Goal: Information Seeking & Learning: Learn about a topic

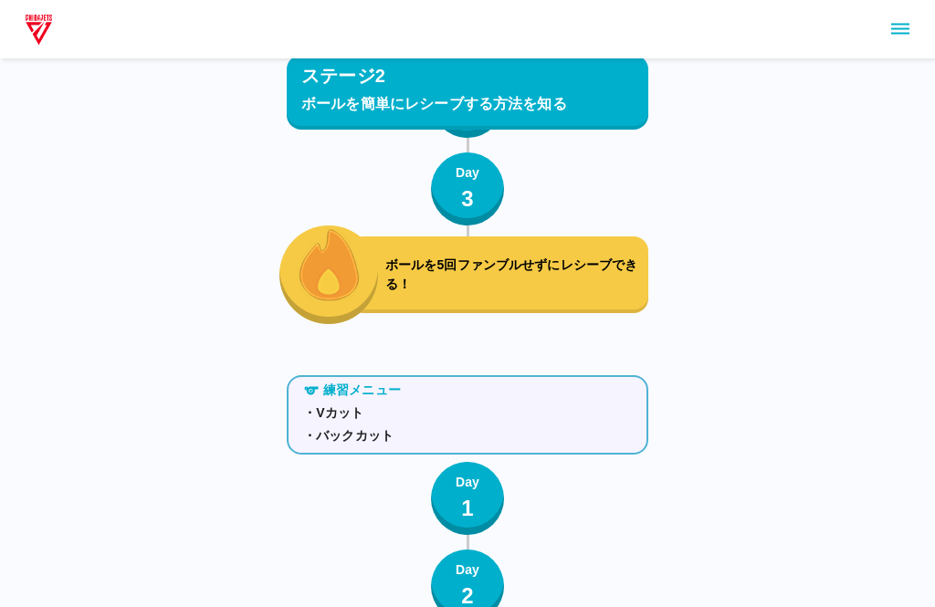
scroll to position [5781, 0]
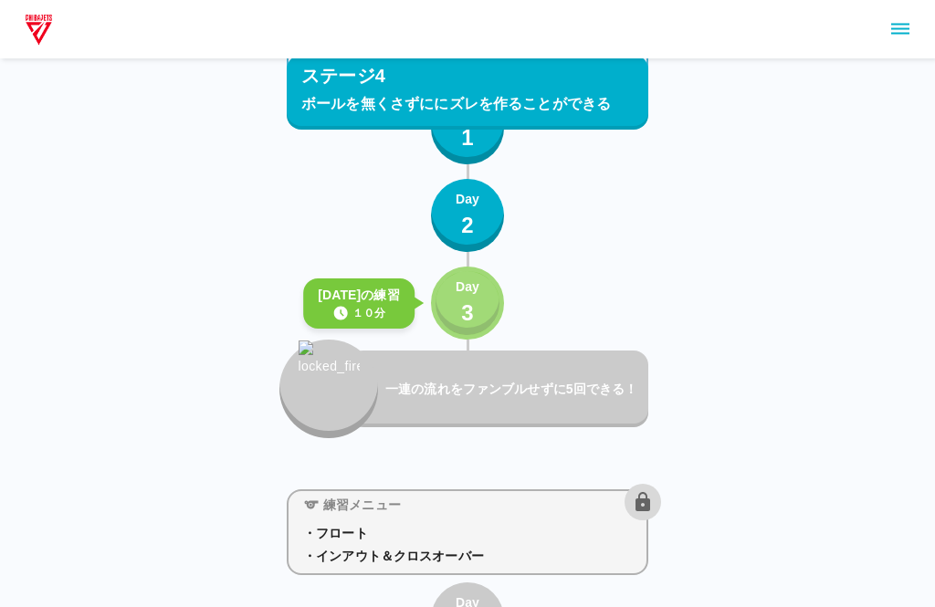
click at [454, 301] on button "Day 3" at bounding box center [467, 303] width 73 height 73
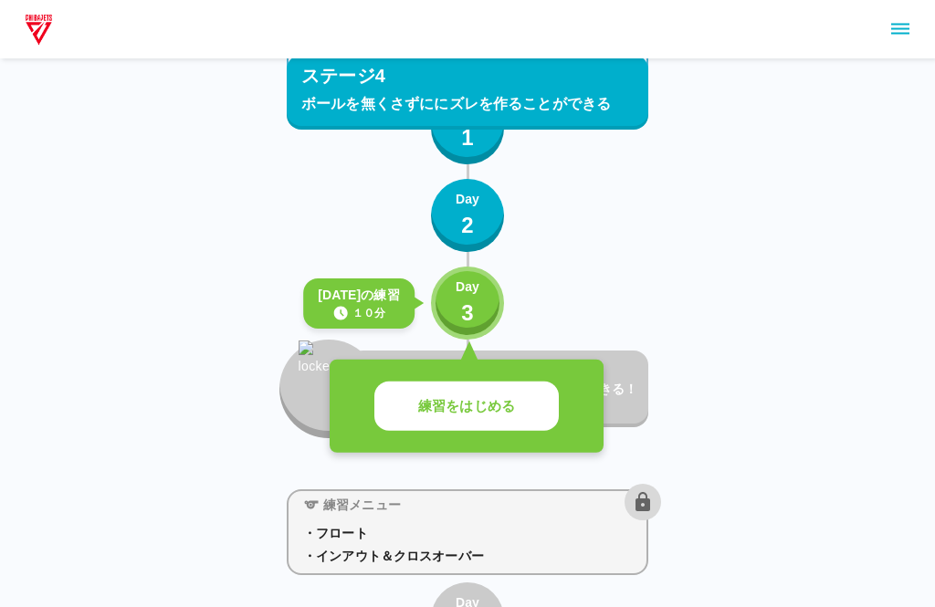
click at [421, 390] on button "練習をはじめる" at bounding box center [466, 407] width 184 height 50
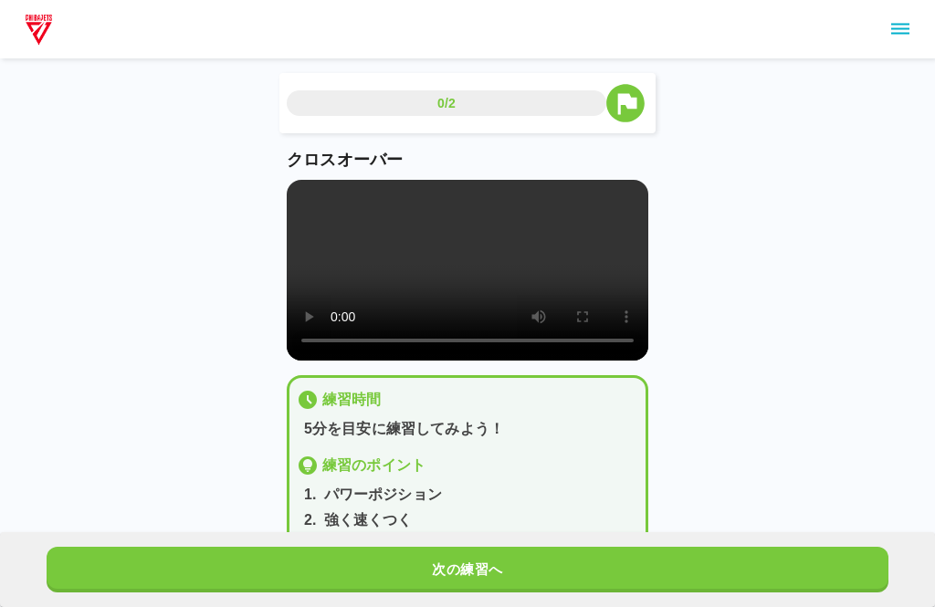
click at [392, 565] on button "次の練習へ" at bounding box center [468, 570] width 842 height 46
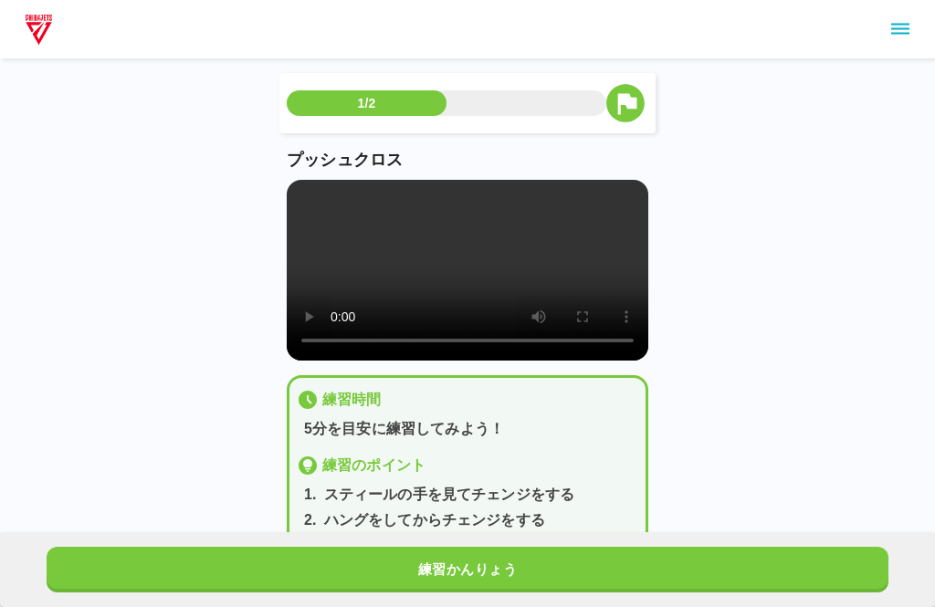
click at [339, 561] on button "練習かんりょう" at bounding box center [468, 570] width 842 height 46
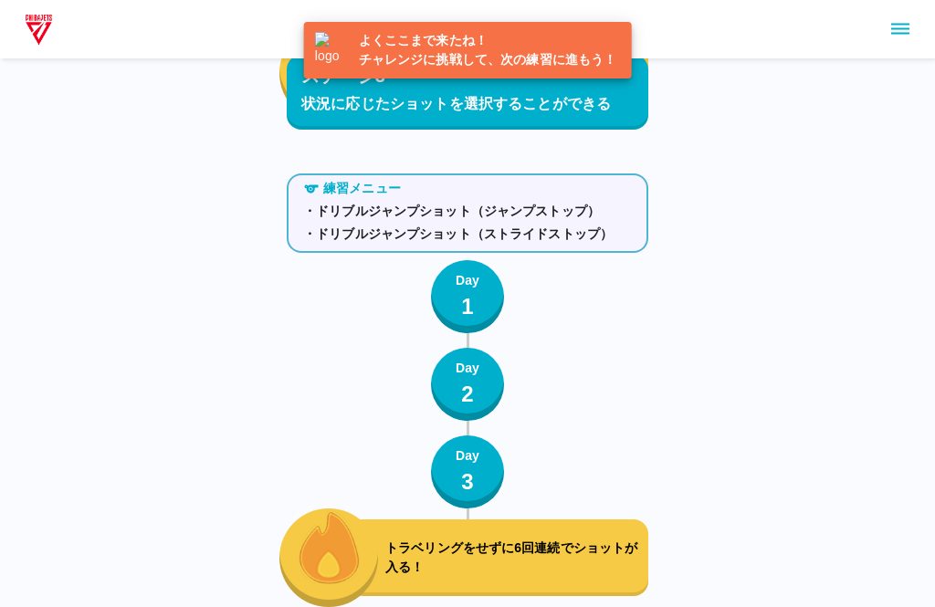
scroll to position [5874, 0]
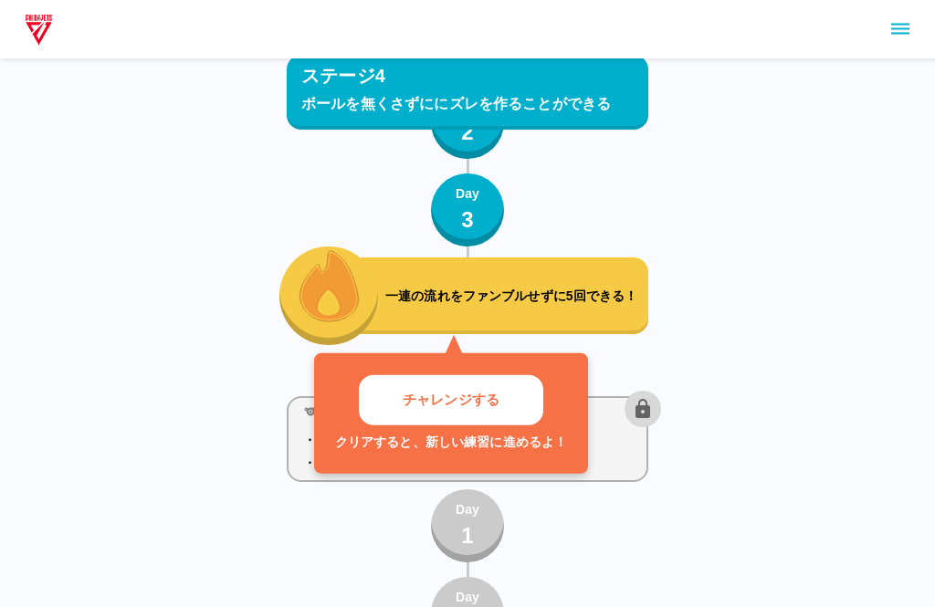
click at [393, 290] on p "一連の流れをファンブルせずに5回できる！" at bounding box center [513, 296] width 256 height 19
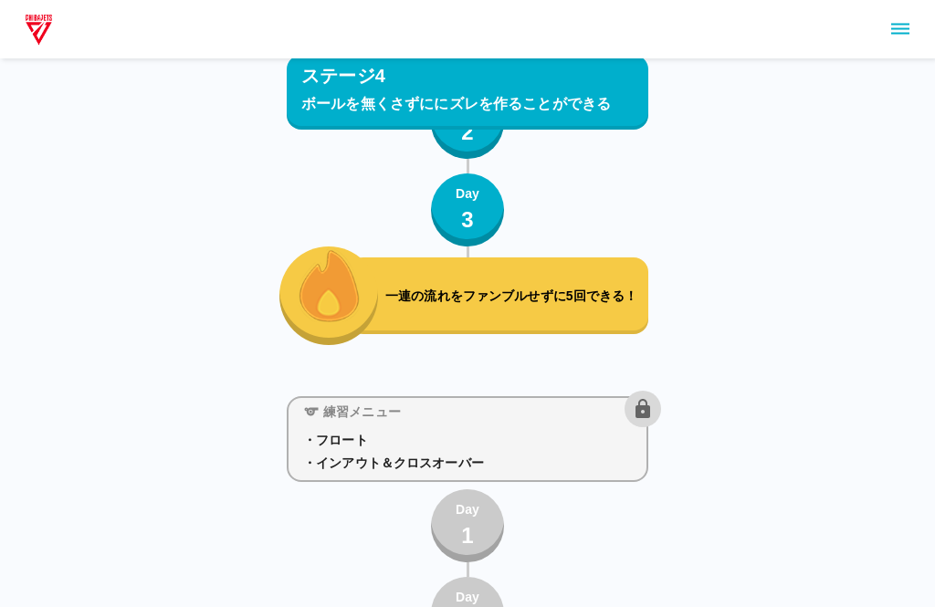
click at [347, 312] on img "button" at bounding box center [329, 284] width 61 height 75
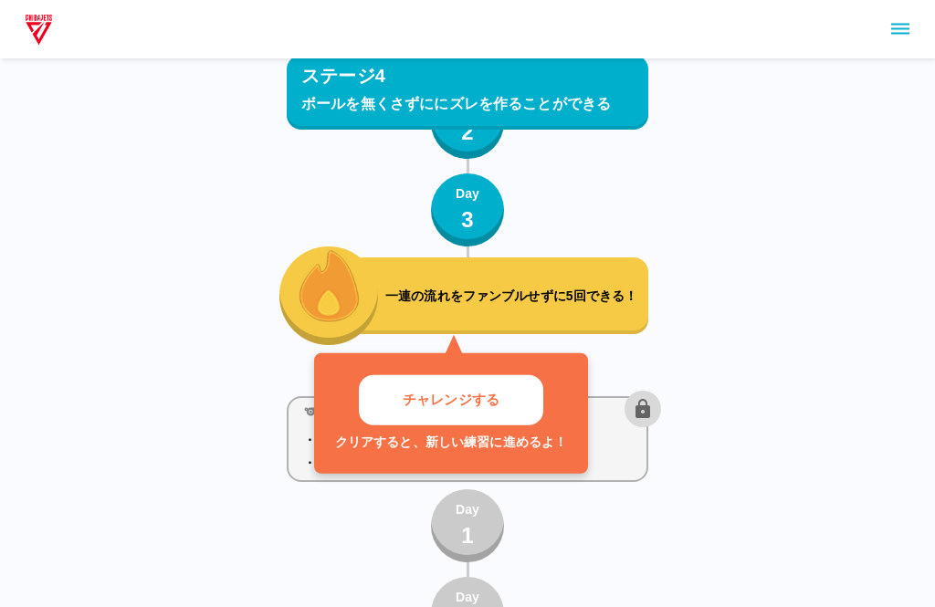
click at [389, 415] on button "チャレンジする" at bounding box center [451, 400] width 184 height 50
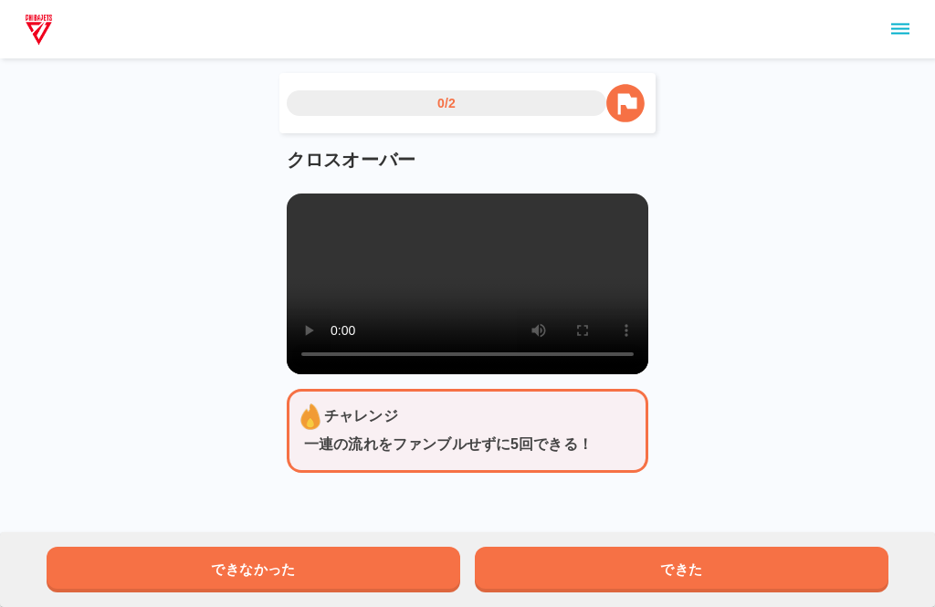
click at [578, 559] on button "できた" at bounding box center [682, 570] width 414 height 46
click at [895, 39] on icon "sidemenu" at bounding box center [900, 29] width 22 height 22
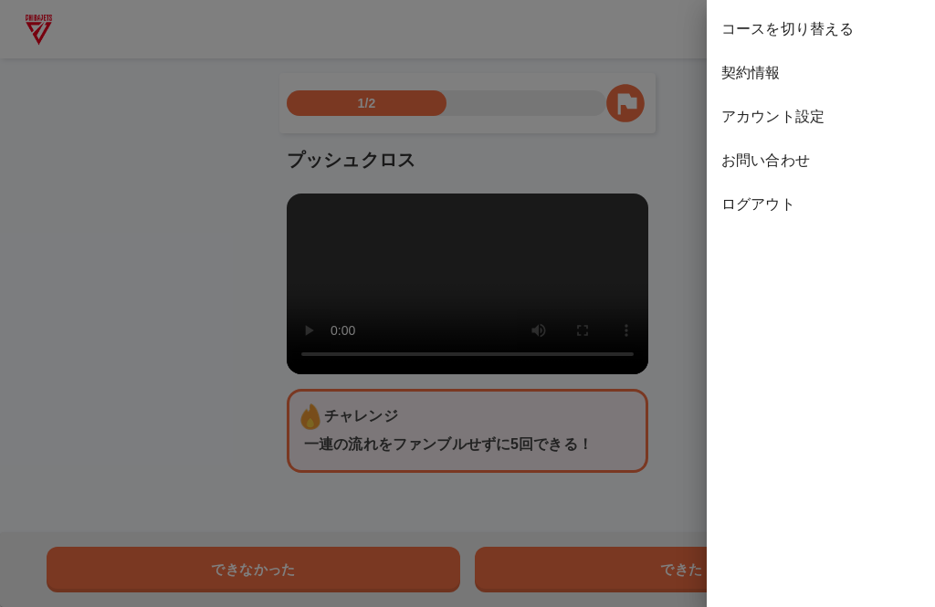
click at [725, 207] on span "ログアウト" at bounding box center [820, 205] width 199 height 22
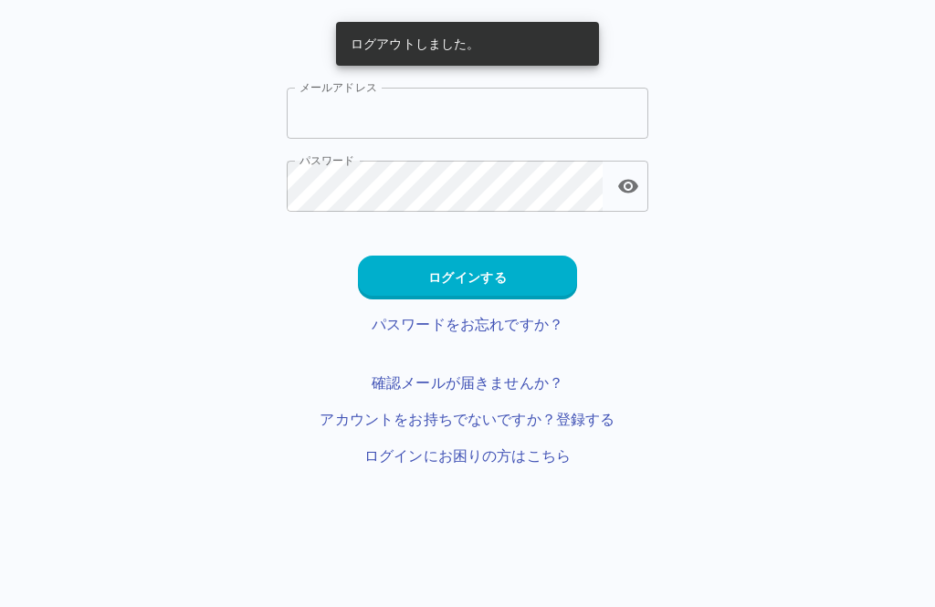
click at [324, 109] on input "メールアドレス" at bounding box center [468, 113] width 362 height 51
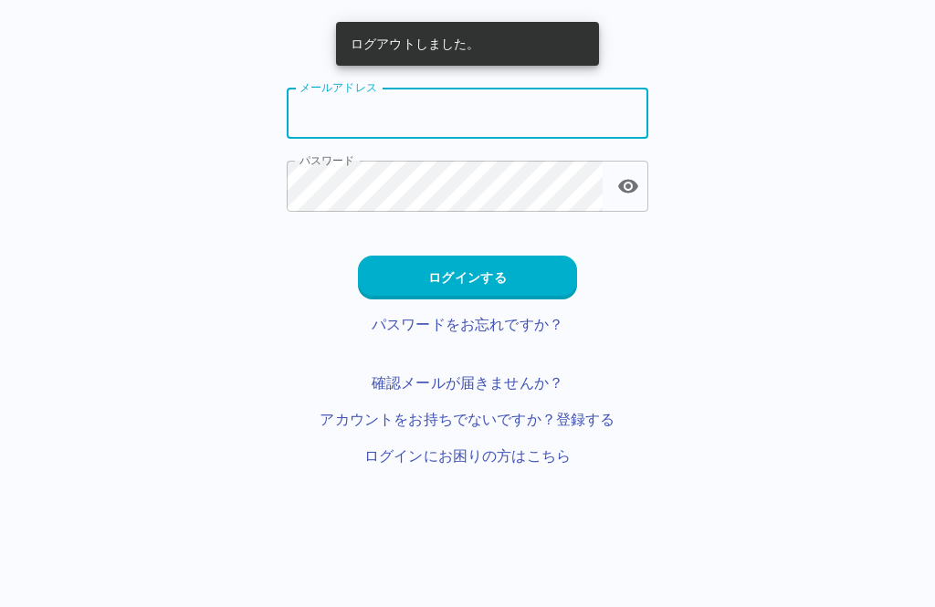
click at [312, 123] on input "メールアドレス" at bounding box center [468, 113] width 362 height 51
type input "**********"
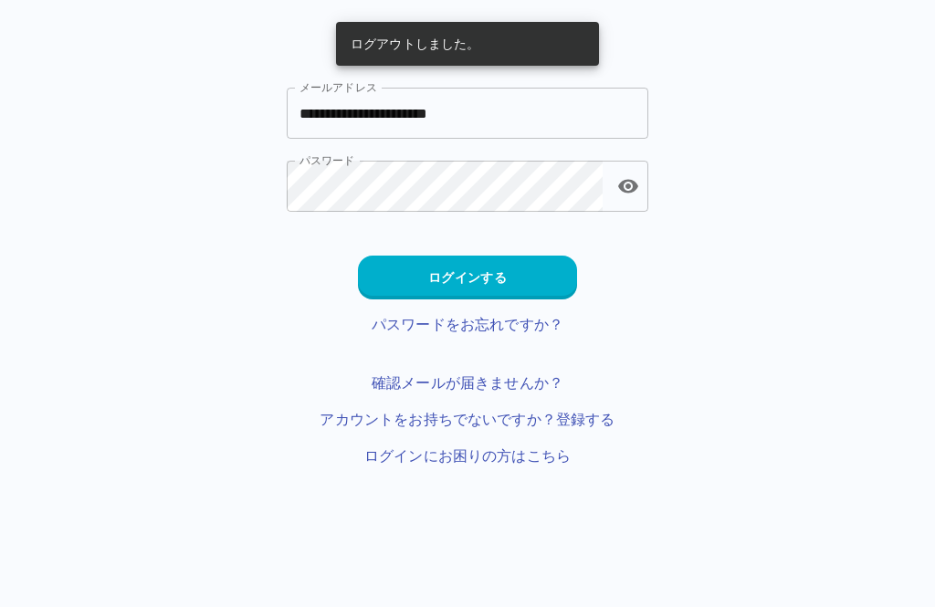
click at [530, 287] on button "ログインする" at bounding box center [467, 278] width 219 height 44
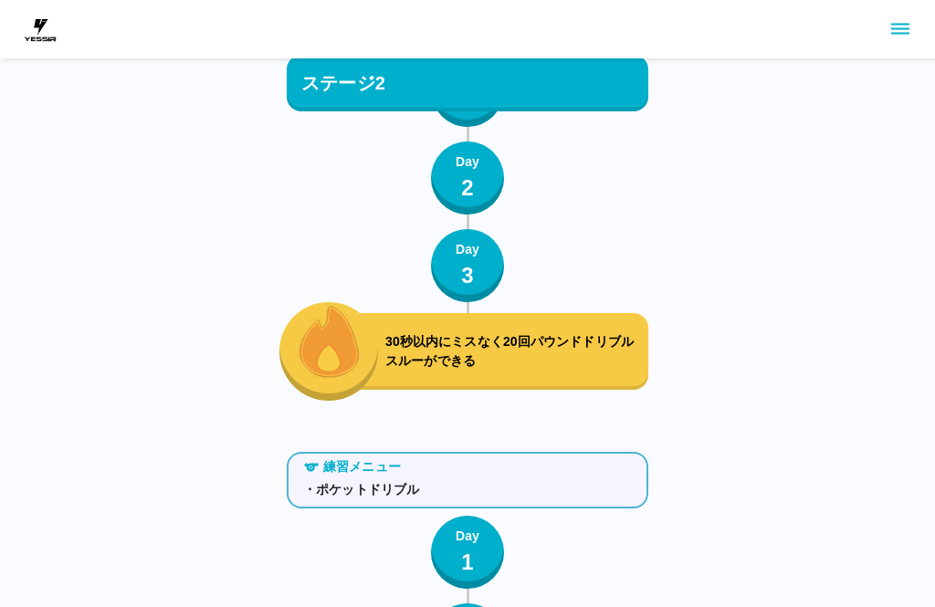
scroll to position [8088, 0]
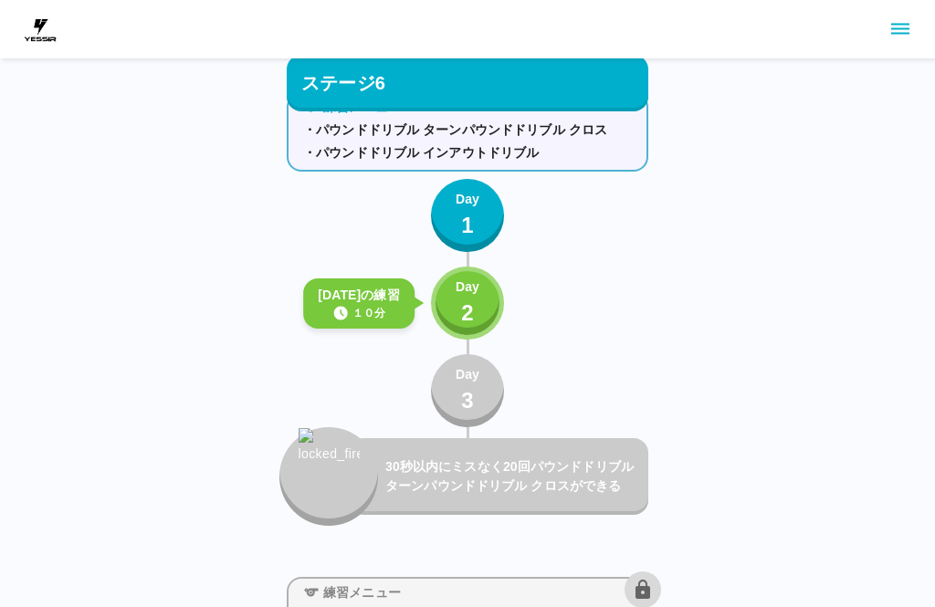
click at [468, 310] on p "2" at bounding box center [467, 313] width 13 height 33
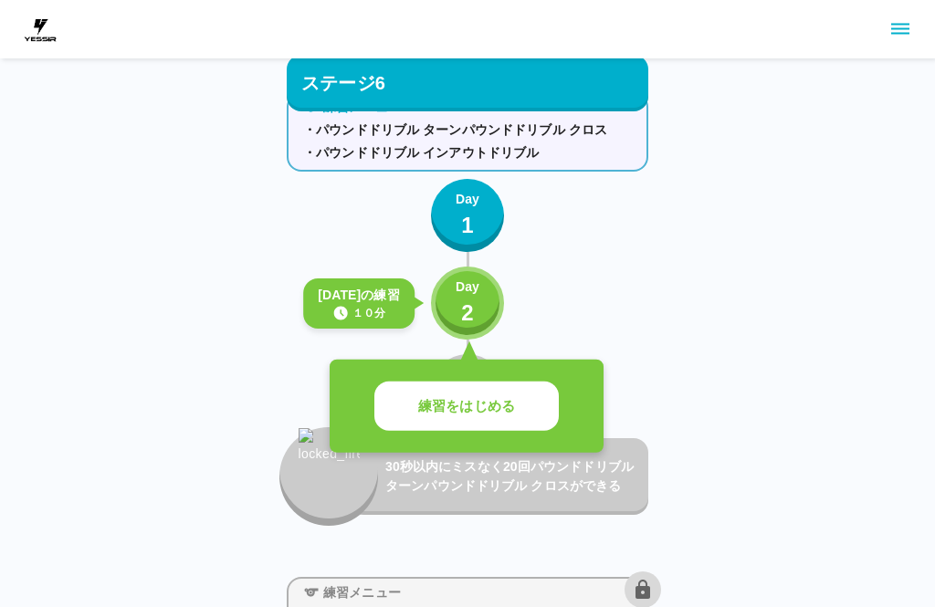
click at [520, 409] on button "練習をはじめる" at bounding box center [466, 407] width 184 height 50
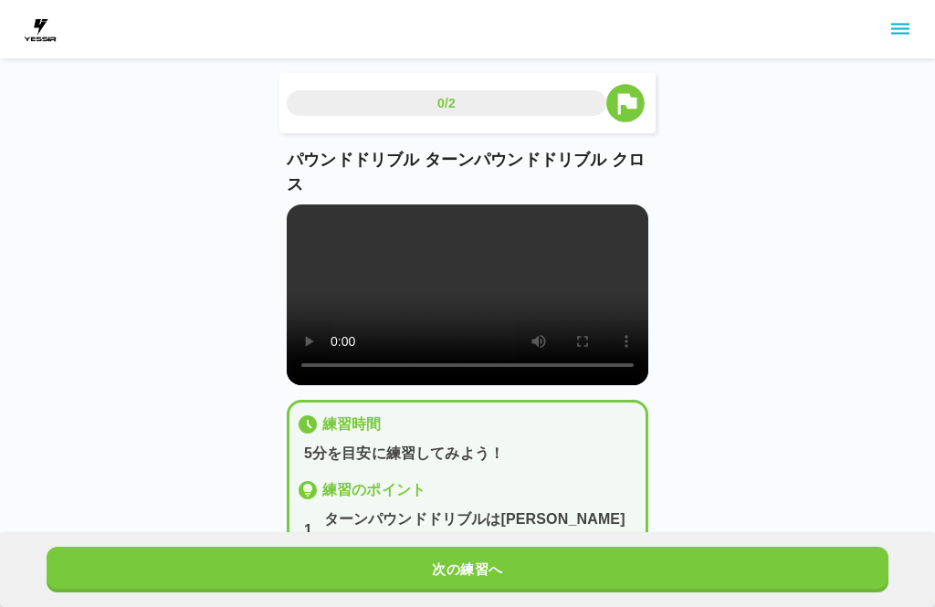
click at [503, 569] on button "次の練習へ" at bounding box center [468, 570] width 842 height 46
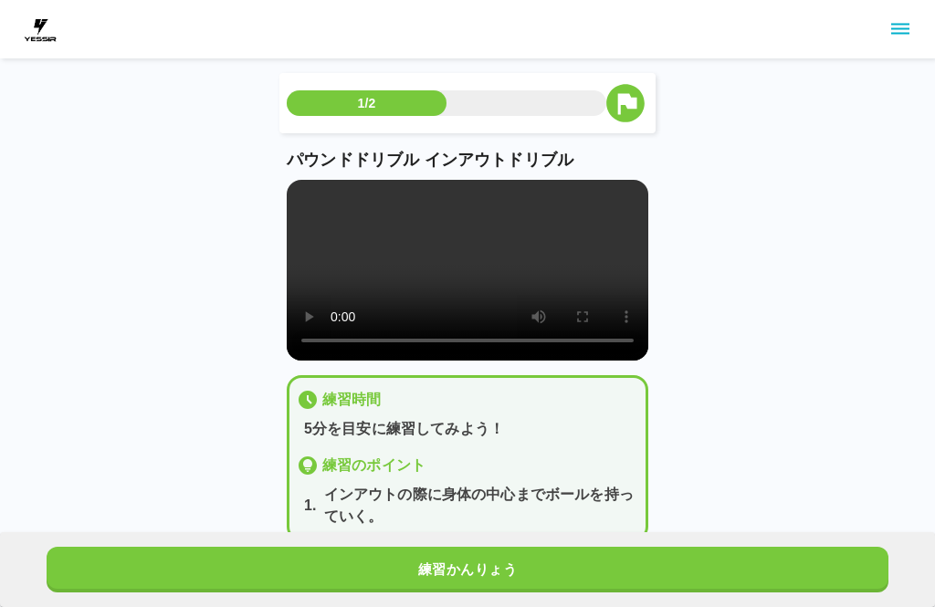
click at [512, 562] on button "練習かんりょう" at bounding box center [468, 570] width 842 height 46
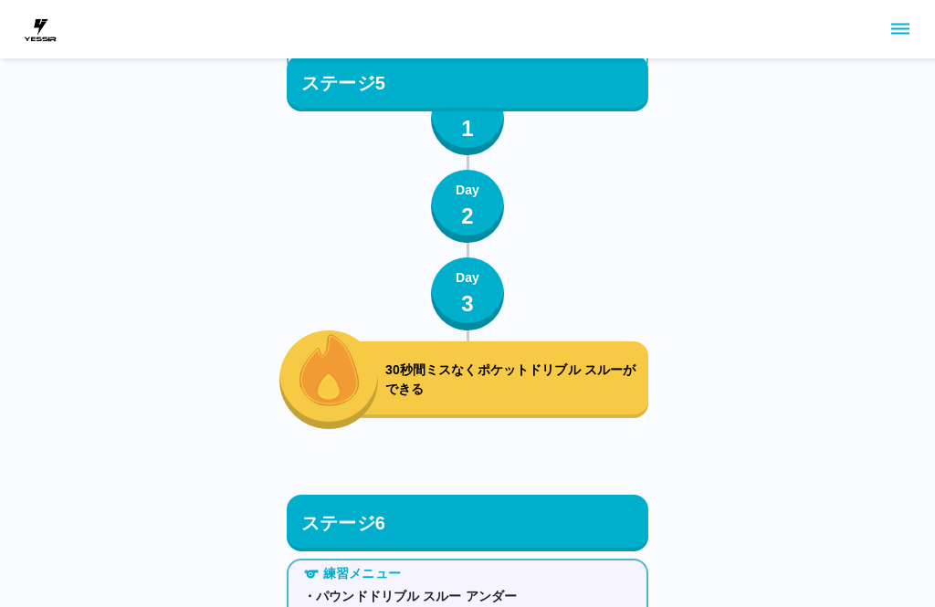
scroll to position [7090, 0]
